Goal: Check status: Check status

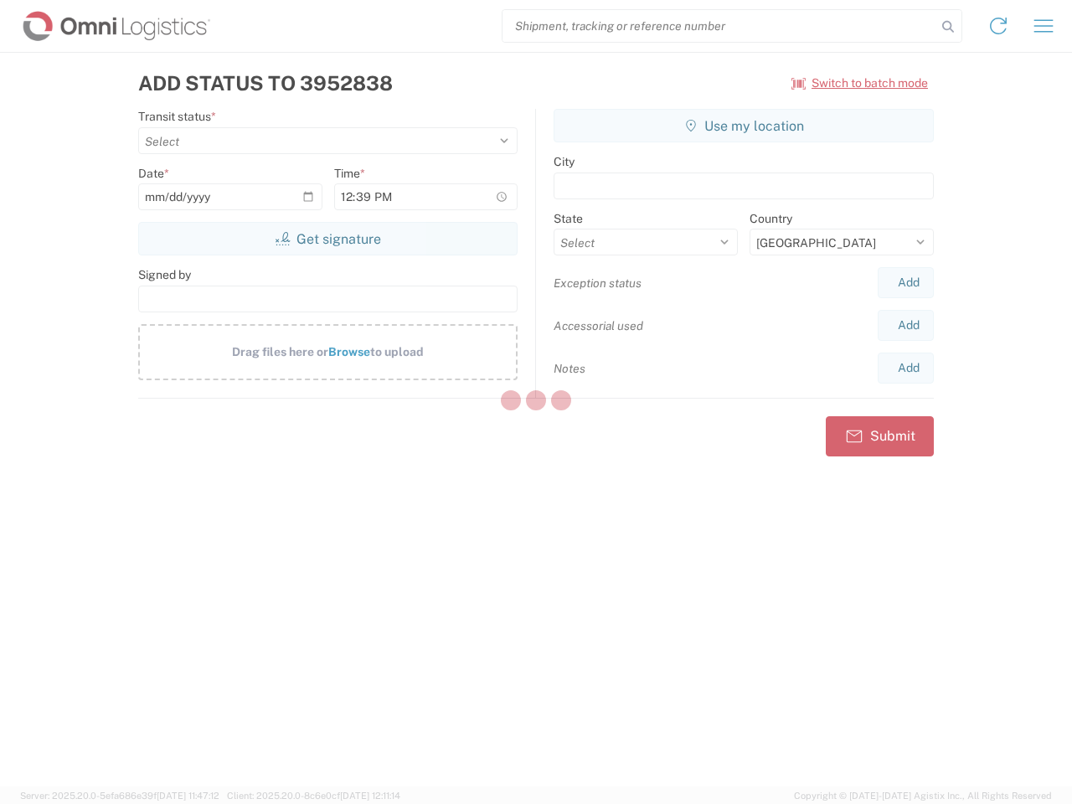
select select "US"
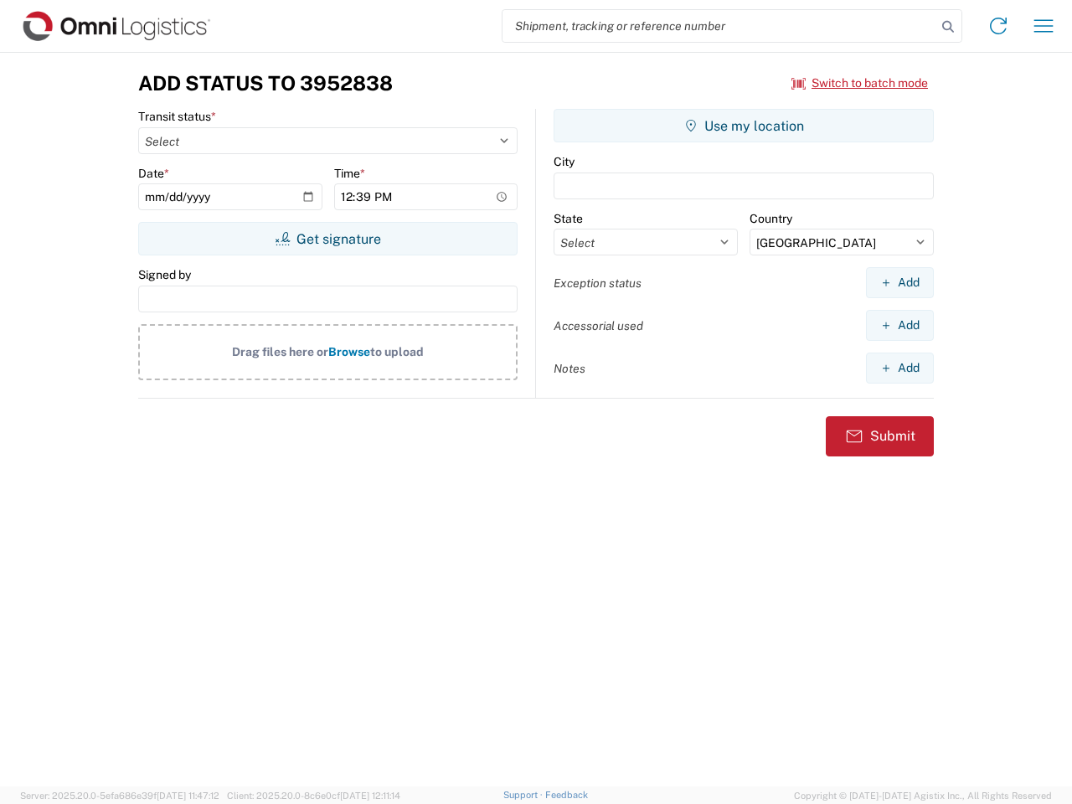
click at [720, 26] on input "search" at bounding box center [720, 26] width 434 height 32
click at [948, 27] on icon at bounding box center [948, 26] width 23 height 23
click at [999, 26] on icon at bounding box center [998, 26] width 27 height 27
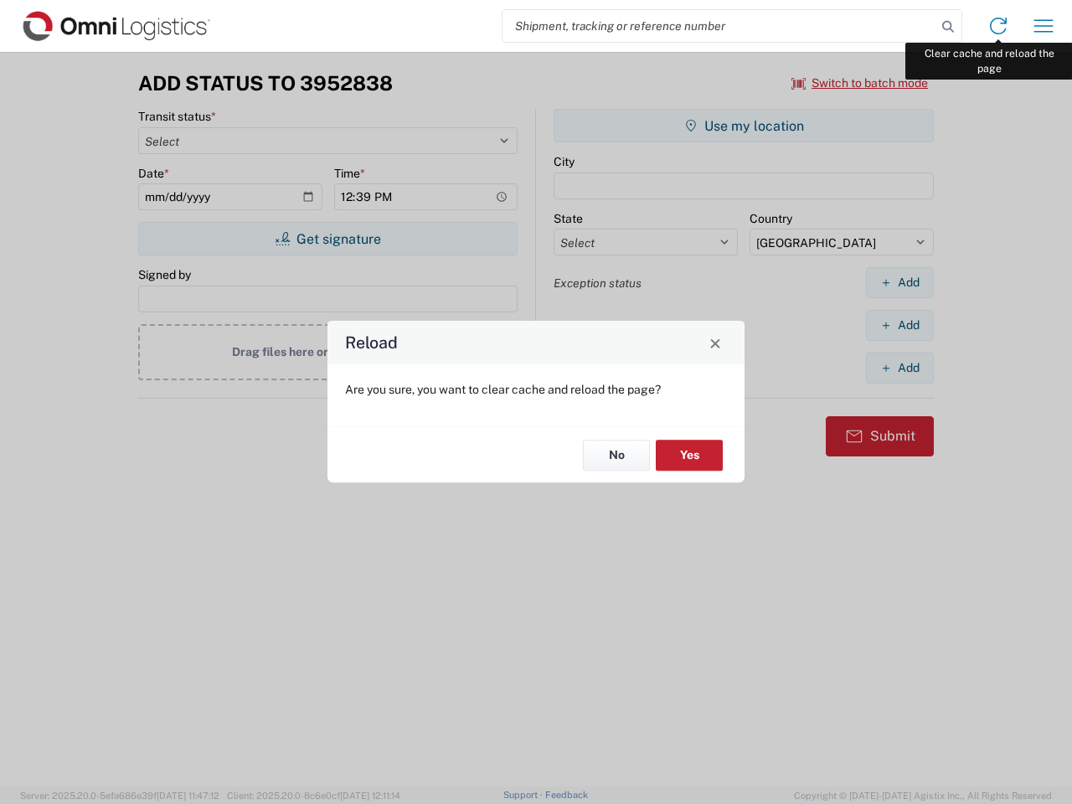
click at [1044, 26] on div "Reload Are you sure, you want to clear cache and reload the page? No Yes" at bounding box center [536, 402] width 1072 height 804
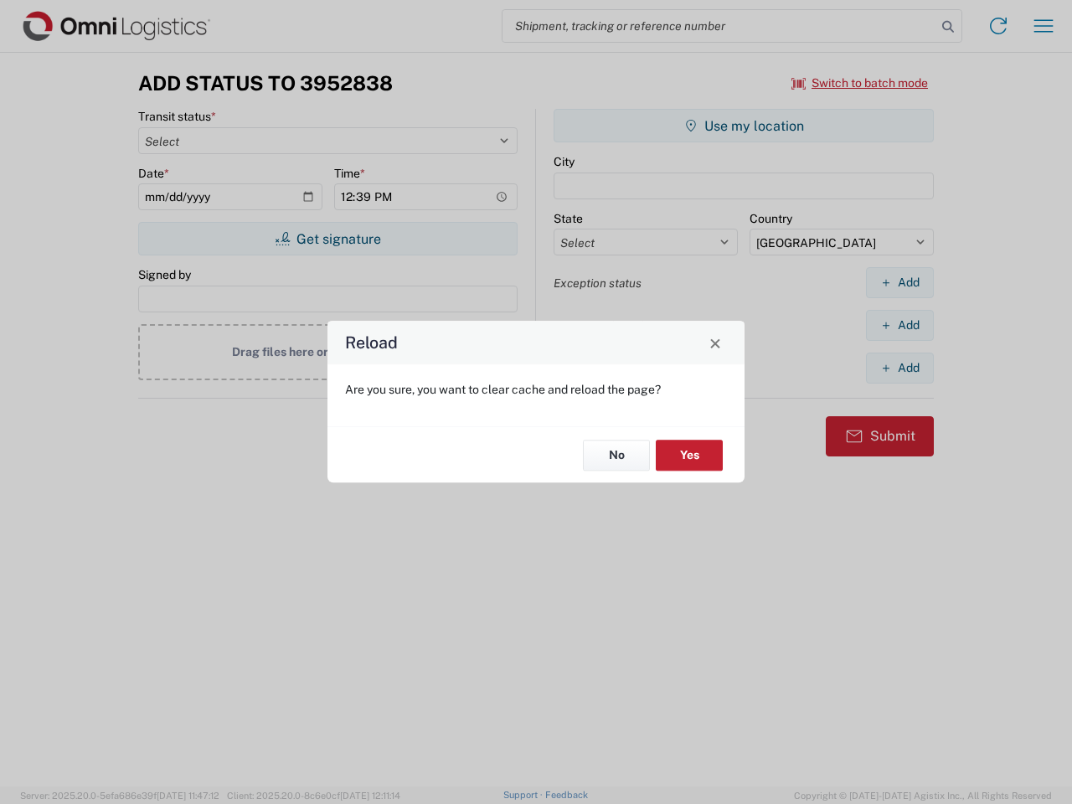
click at [860, 83] on div "Reload Are you sure, you want to clear cache and reload the page? No Yes" at bounding box center [536, 402] width 1072 height 804
click at [328, 239] on div "Reload Are you sure, you want to clear cache and reload the page? No Yes" at bounding box center [536, 402] width 1072 height 804
click at [744, 126] on div "Reload Are you sure, you want to clear cache and reload the page? No Yes" at bounding box center [536, 402] width 1072 height 804
click at [900, 282] on div "Reload Are you sure, you want to clear cache and reload the page? No Yes" at bounding box center [536, 402] width 1072 height 804
click at [900, 325] on div "Reload Are you sure, you want to clear cache and reload the page? No Yes" at bounding box center [536, 402] width 1072 height 804
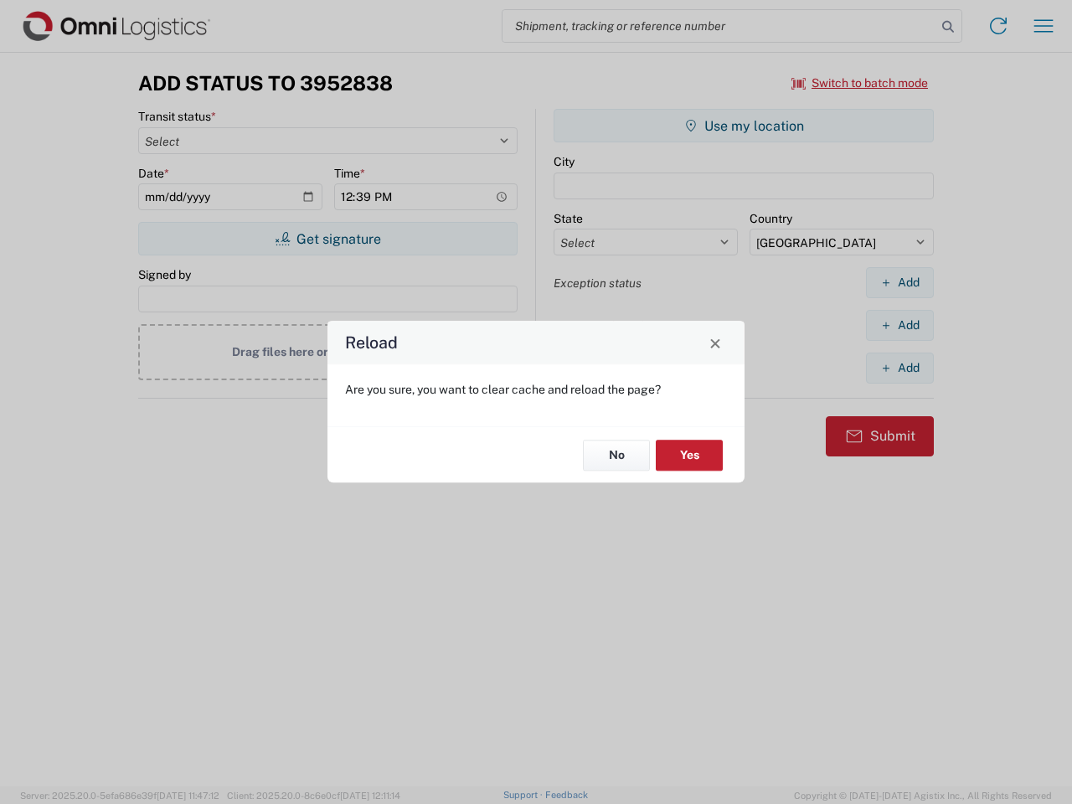
click at [900, 368] on div "Reload Are you sure, you want to clear cache and reload the page? No Yes" at bounding box center [536, 402] width 1072 height 804
